Goal: Task Accomplishment & Management: Manage account settings

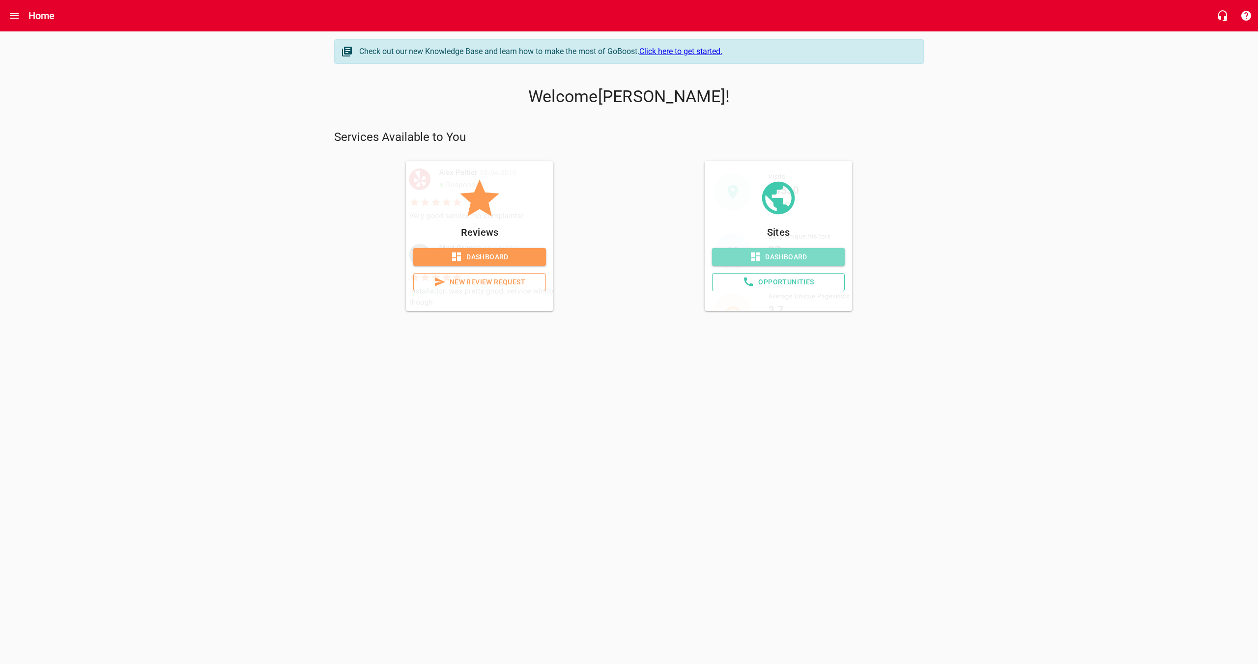
click at [786, 261] on span "Dashboard" at bounding box center [778, 257] width 117 height 12
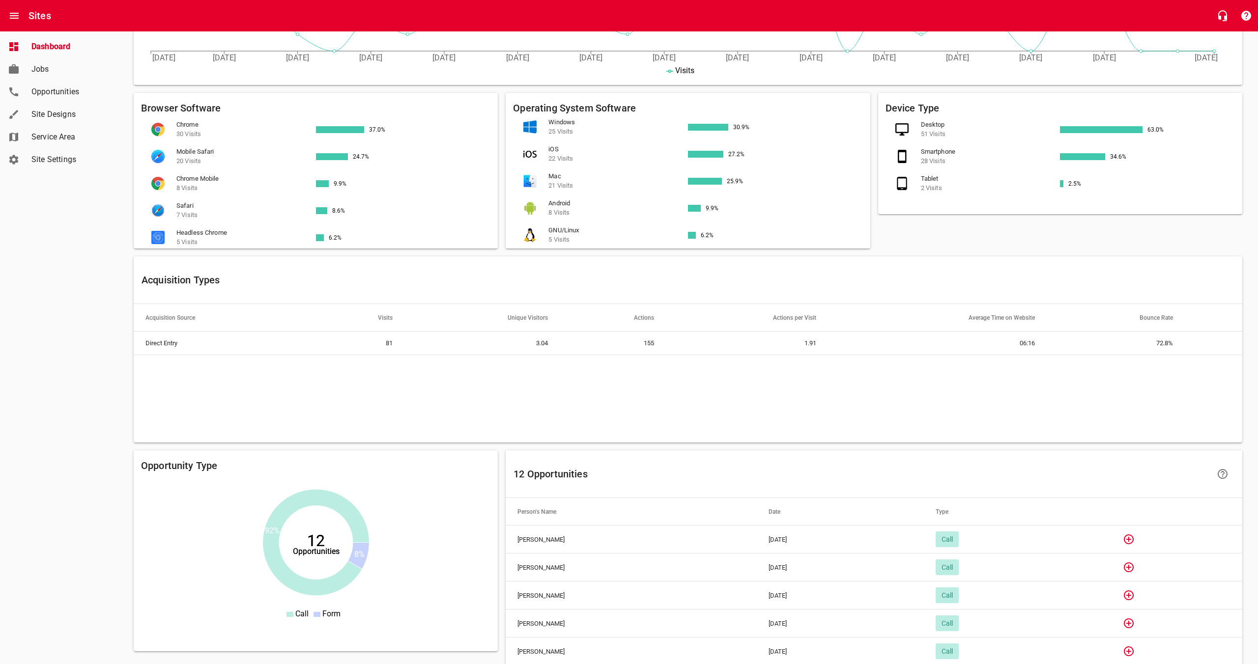
scroll to position [432, 0]
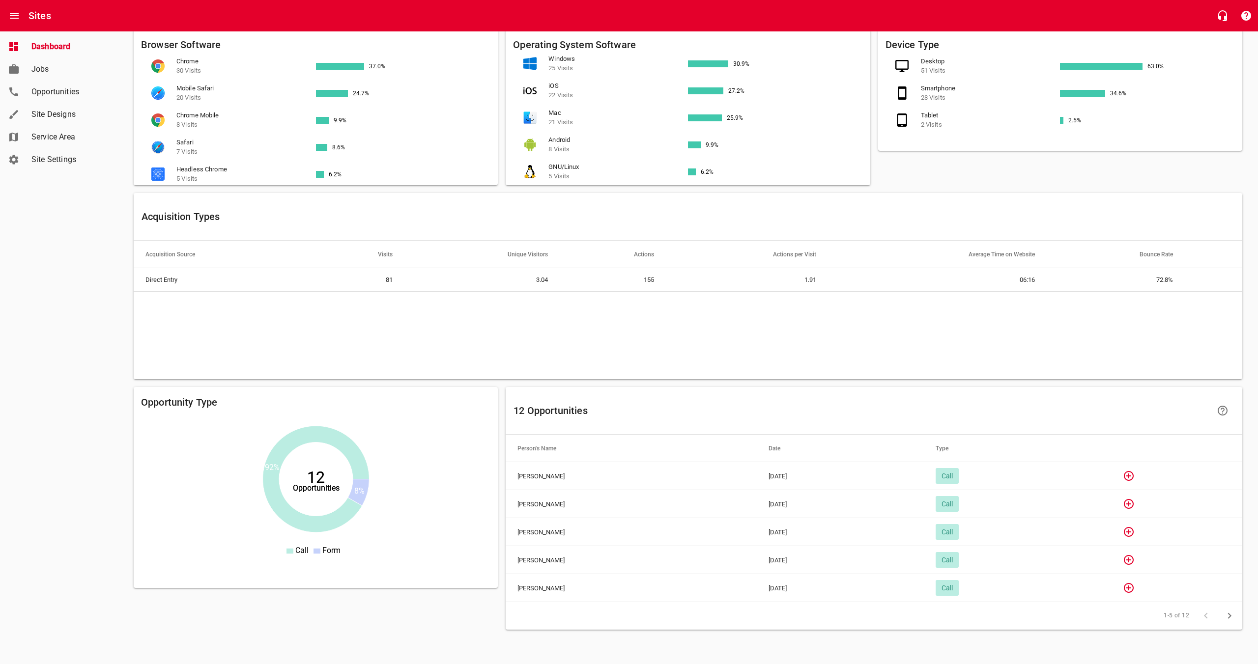
click at [55, 159] on span "Site Settings" at bounding box center [68, 160] width 75 height 12
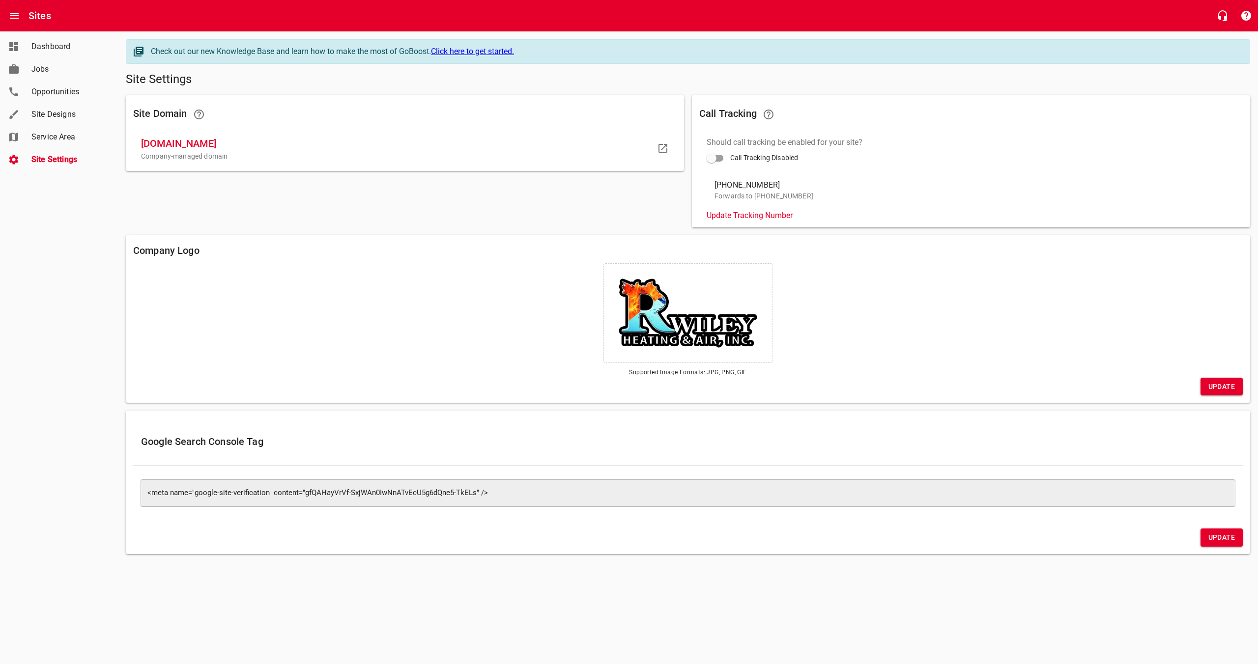
click at [63, 134] on span "Service Area" at bounding box center [68, 137] width 75 height 12
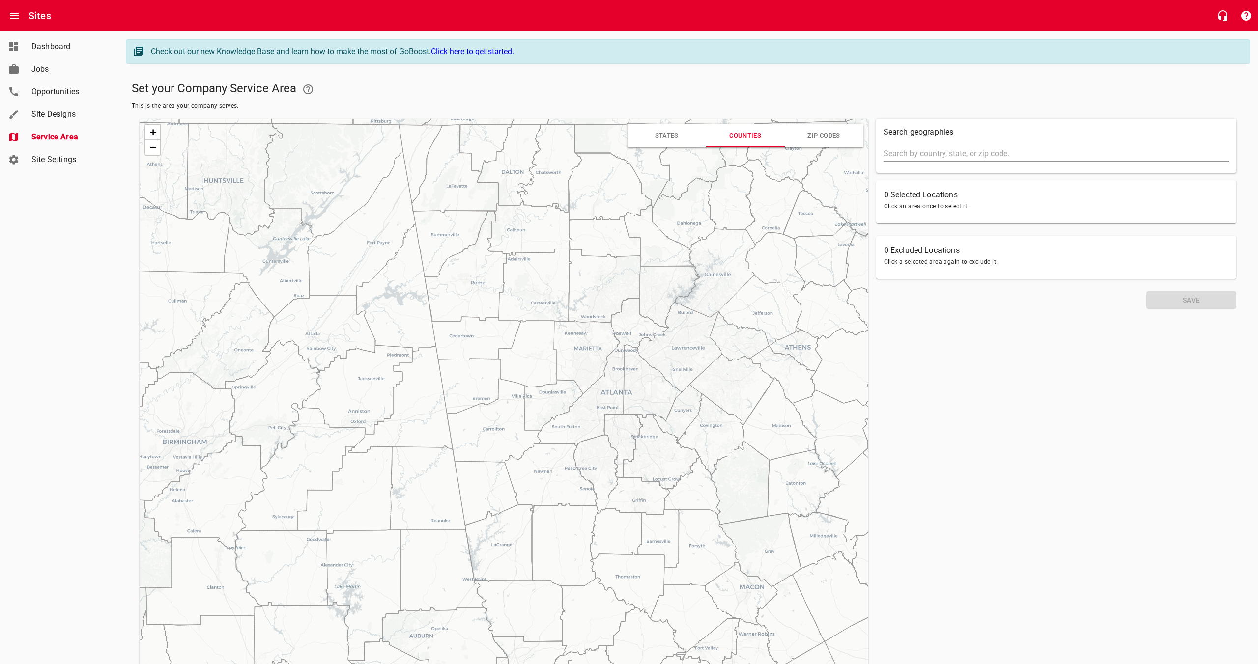
click at [50, 111] on span "Site Designs" at bounding box center [68, 115] width 75 height 12
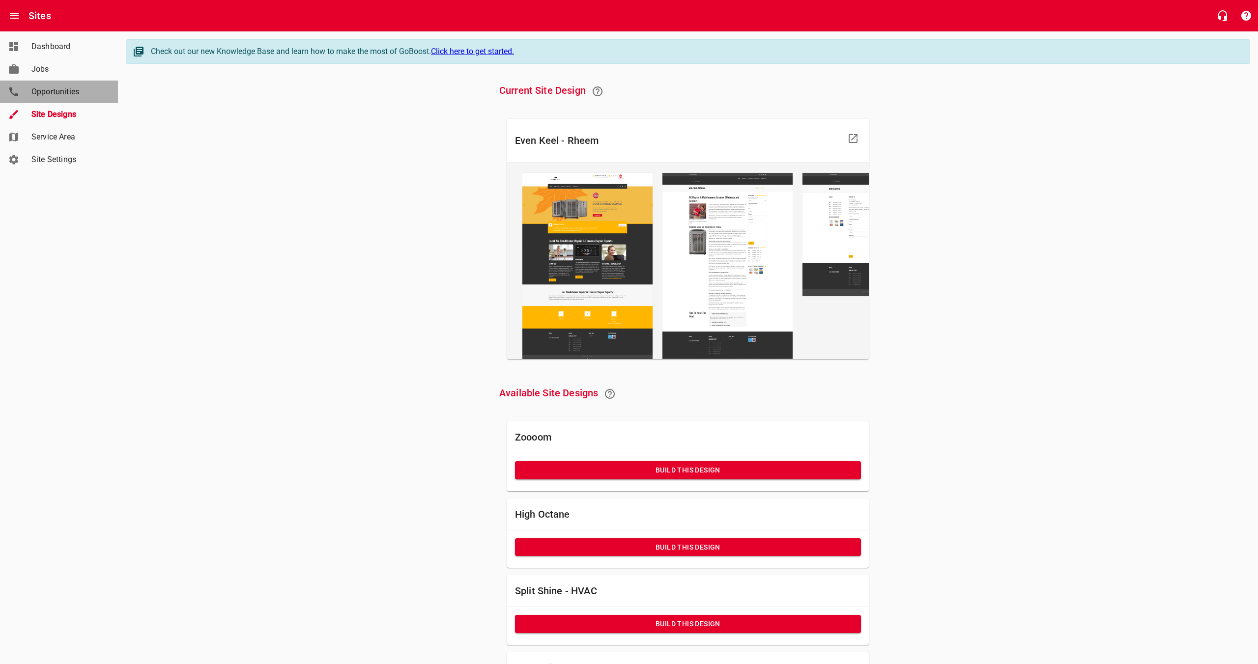
click at [63, 90] on span "Opportunities" at bounding box center [68, 92] width 75 height 12
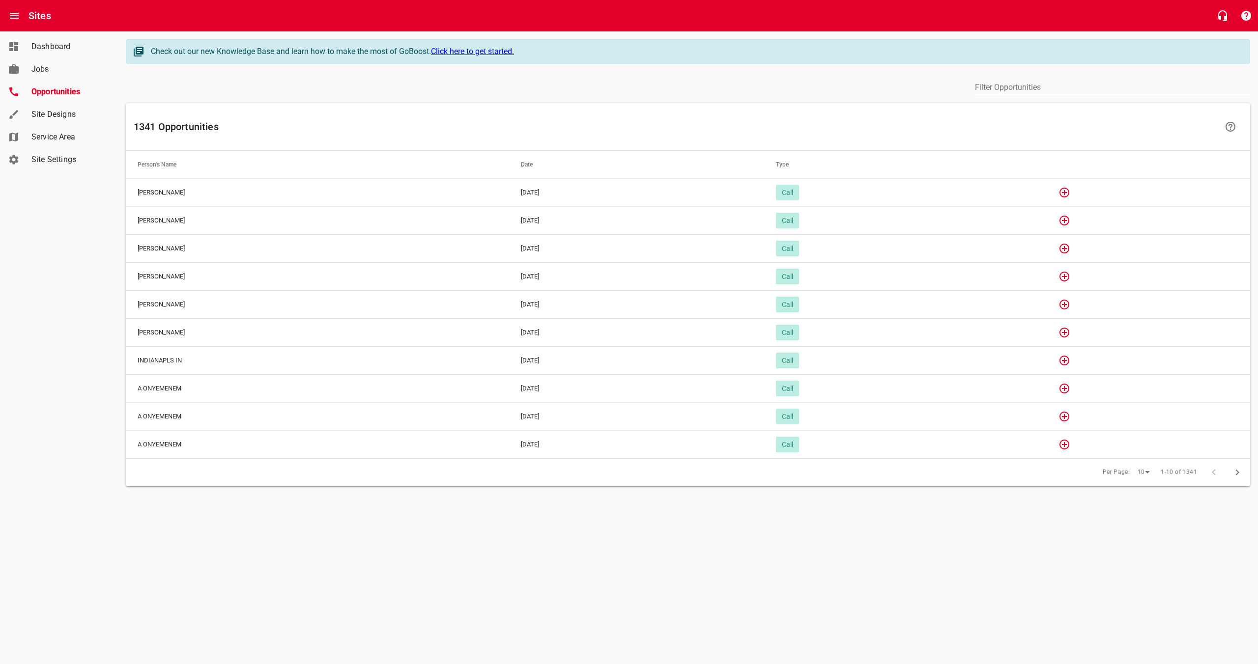
click at [36, 61] on link "Jobs" at bounding box center [59, 69] width 118 height 23
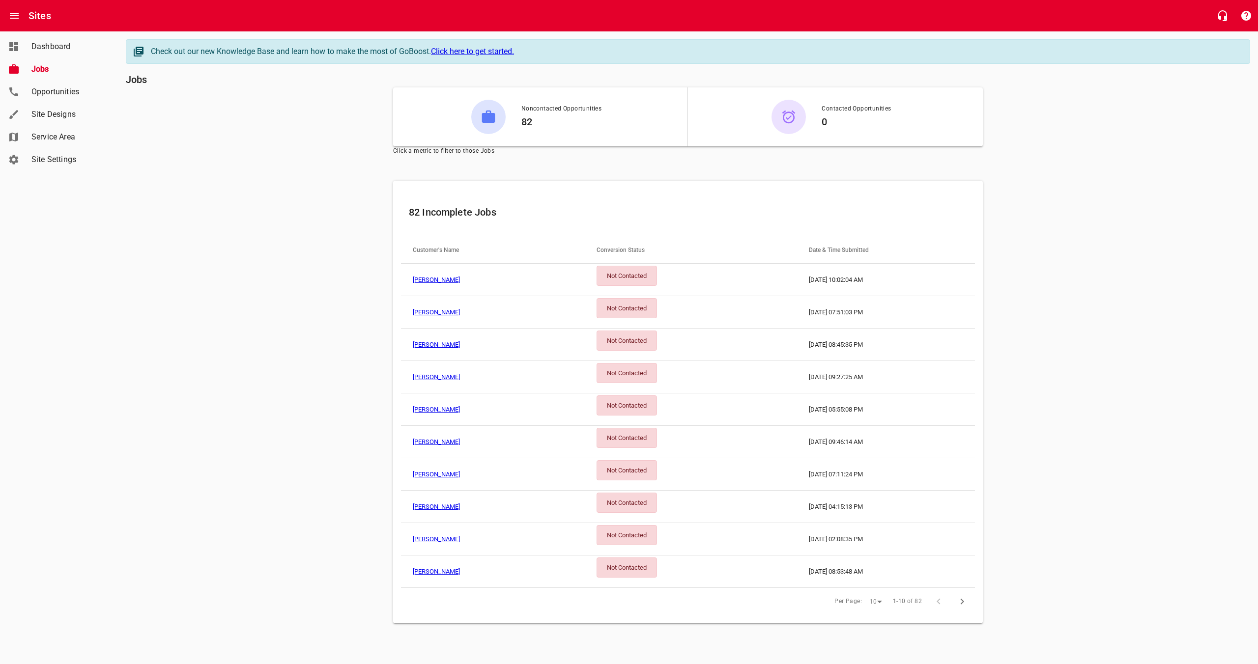
click at [45, 47] on span "Dashboard" at bounding box center [68, 47] width 75 height 12
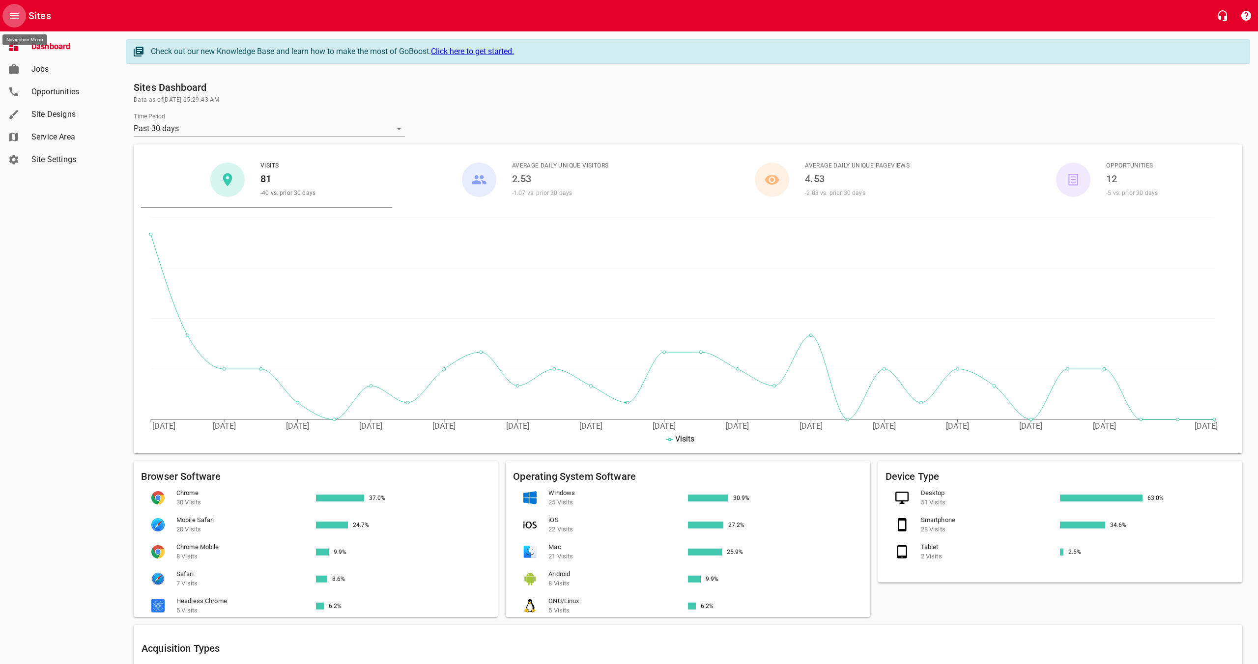
click at [10, 15] on icon "Open drawer" at bounding box center [14, 16] width 12 height 12
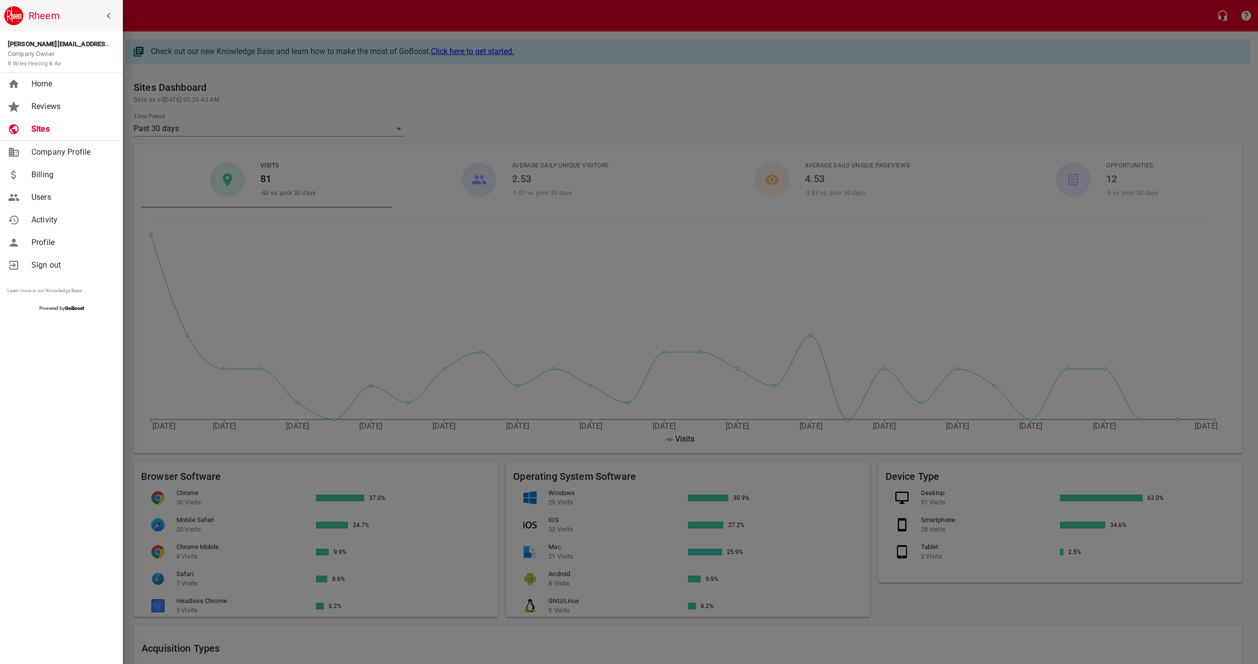
click at [44, 153] on span "Company Profile" at bounding box center [71, 152] width 80 height 12
select select "Georgia"
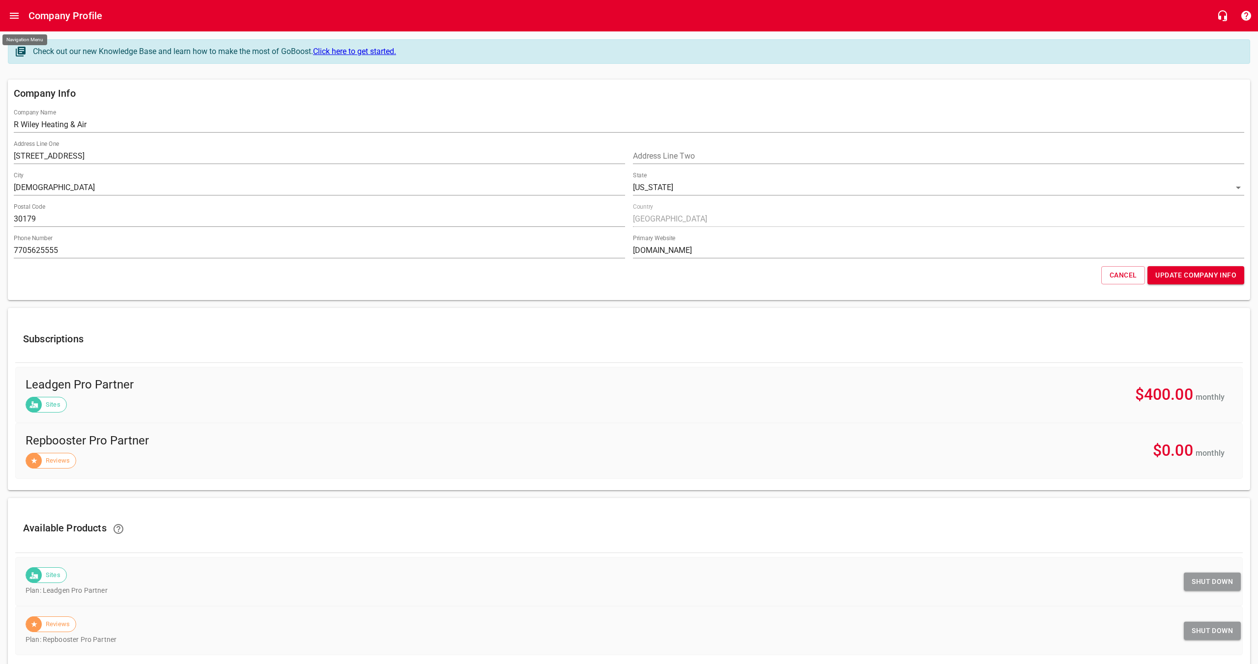
click at [17, 20] on icon "Open drawer" at bounding box center [14, 16] width 12 height 12
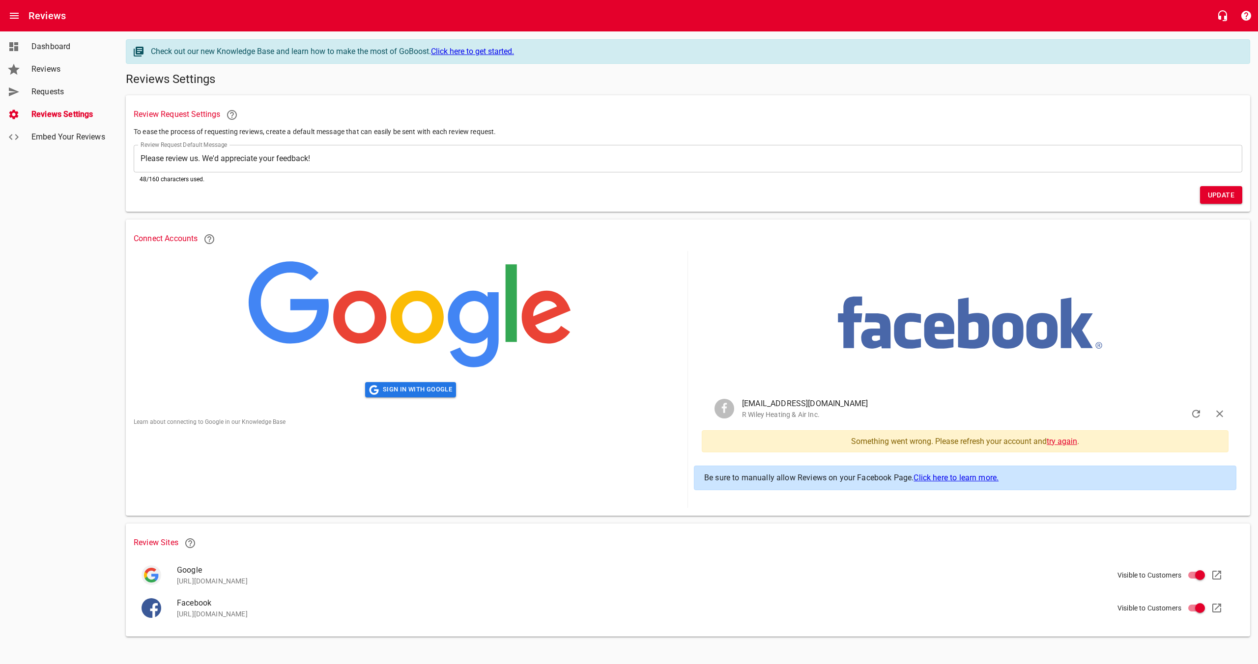
click at [1077, 440] on link "try again" at bounding box center [1062, 441] width 30 height 9
click at [1062, 443] on link "try again" at bounding box center [1062, 441] width 30 height 9
click at [1068, 445] on link "try again" at bounding box center [1062, 441] width 30 height 9
click at [1062, 443] on link "try again" at bounding box center [1062, 441] width 30 height 9
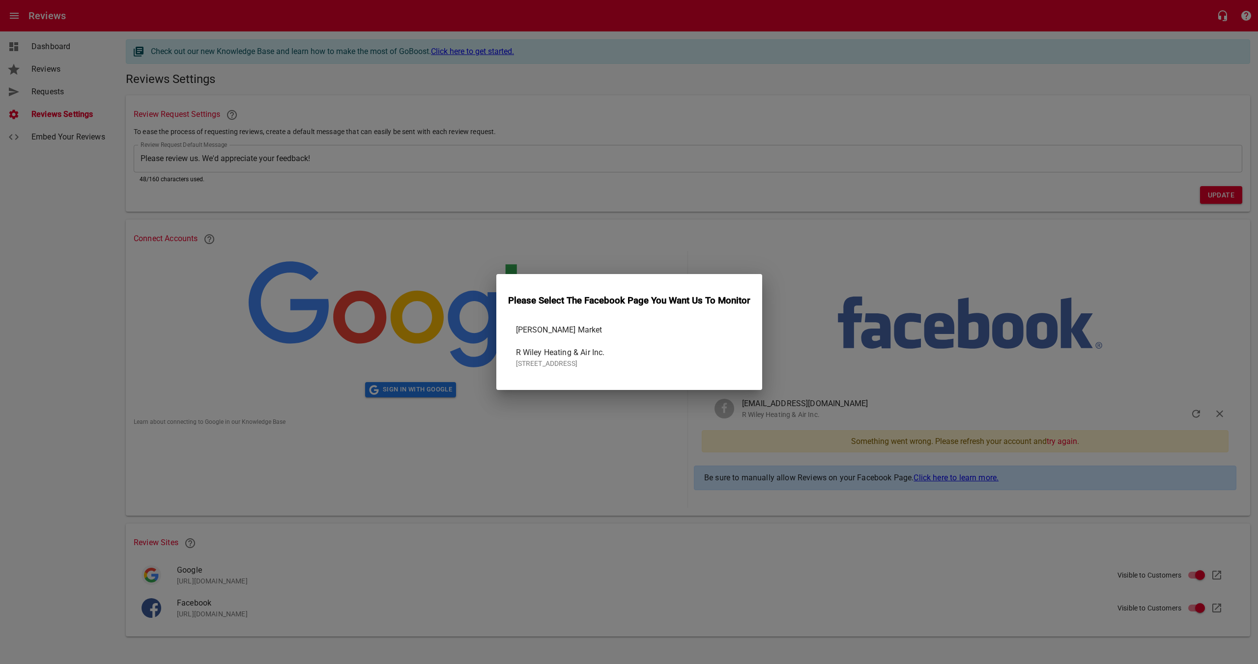
click at [550, 352] on span "R Wiley Heating & Air Inc." at bounding box center [625, 353] width 219 height 12
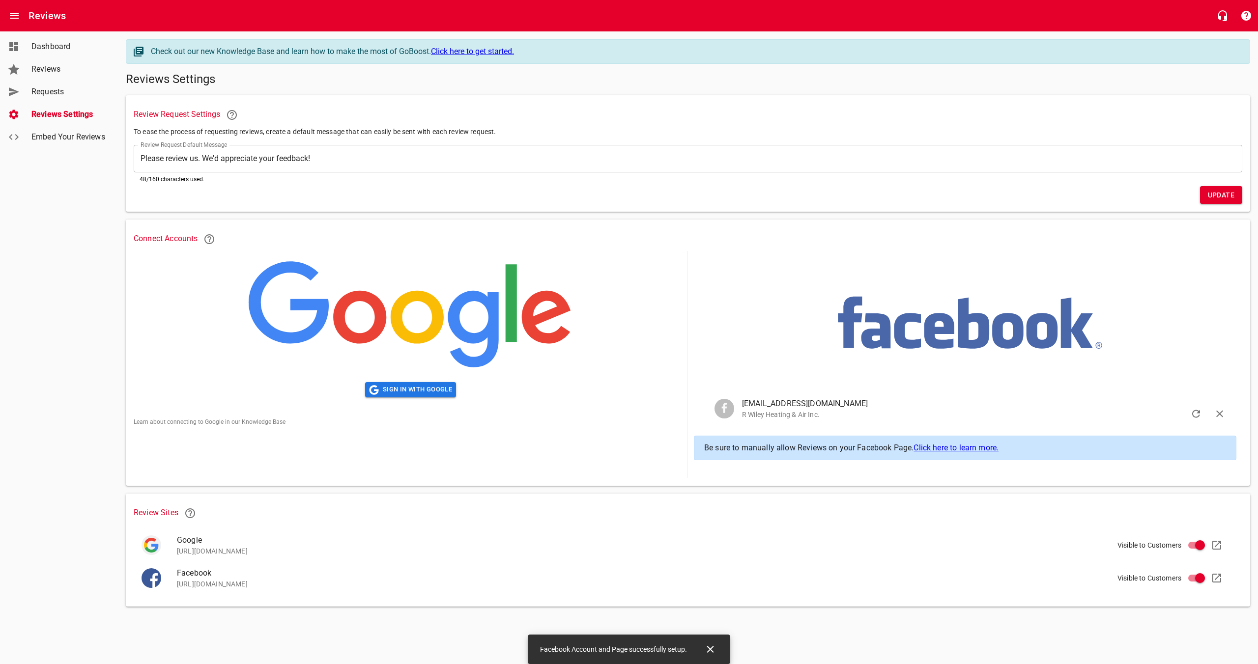
click at [1225, 200] on span "Update" at bounding box center [1221, 195] width 27 height 12
